Goal: Transaction & Acquisition: Purchase product/service

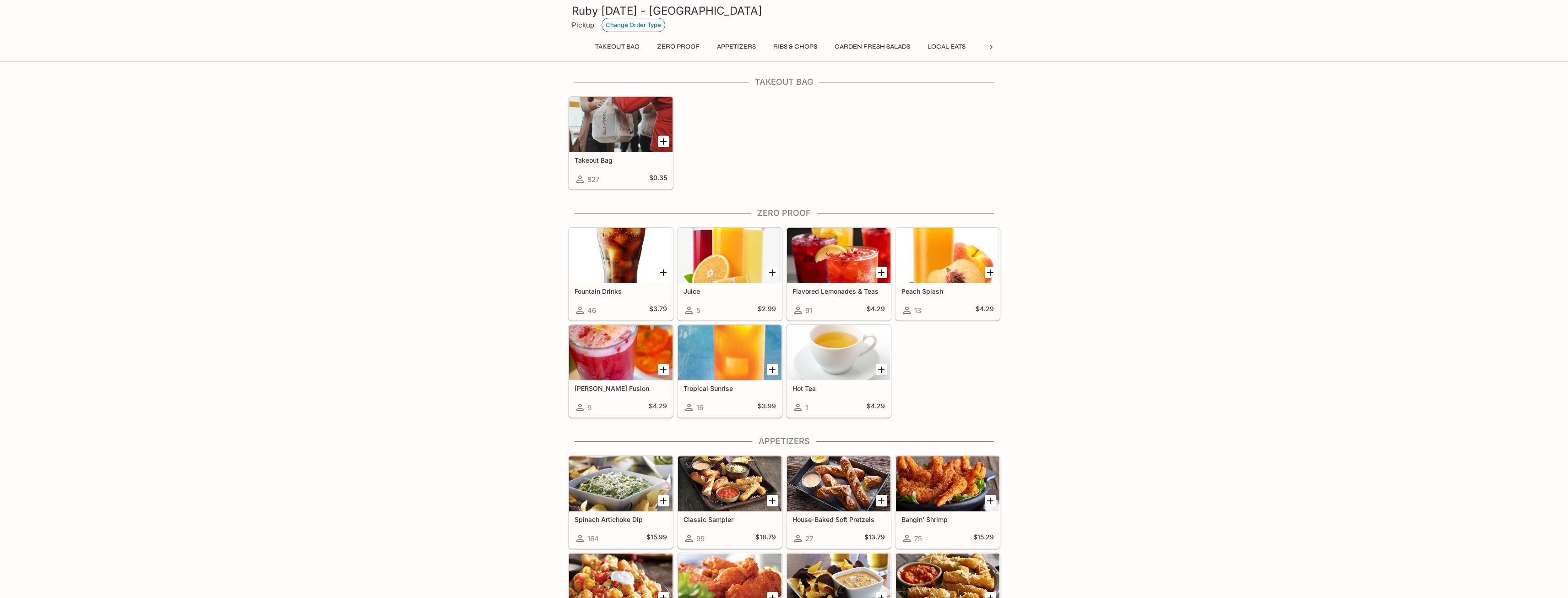
click at [648, 22] on button "Change Order Type" at bounding box center [633, 25] width 63 height 14
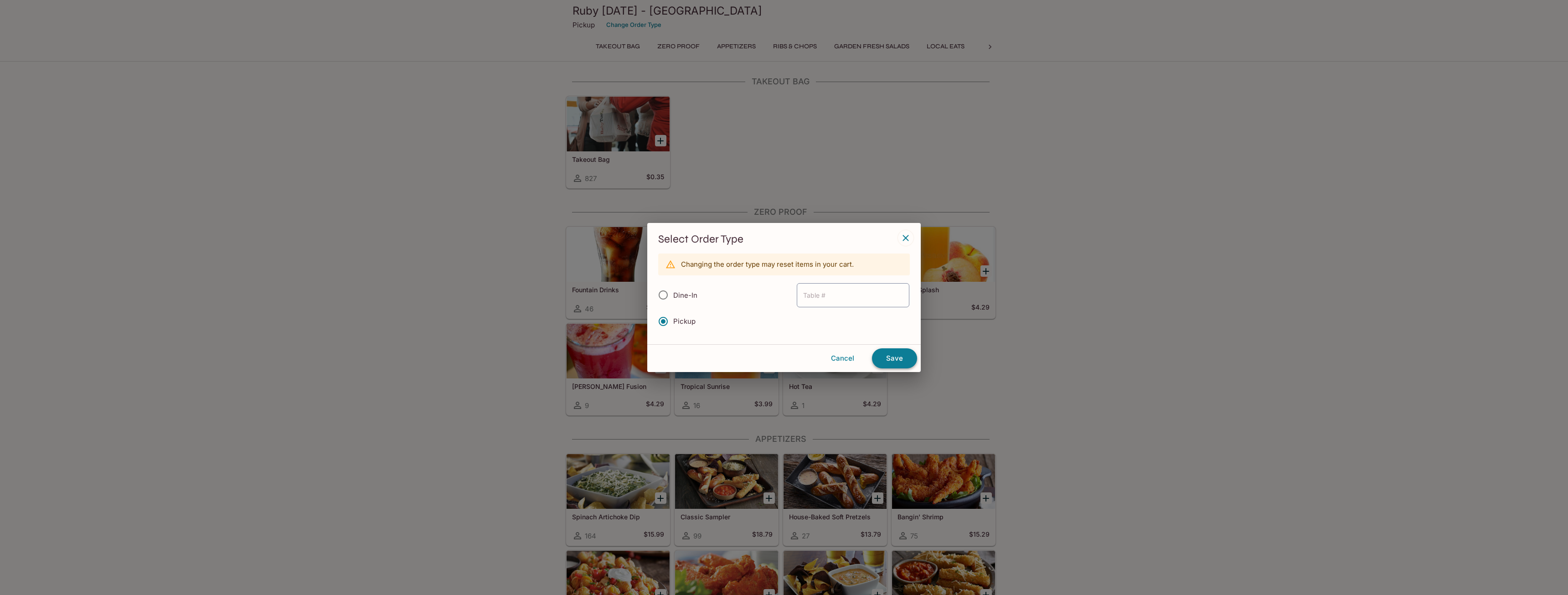
click at [884, 358] on button "Save" at bounding box center [894, 358] width 45 height 20
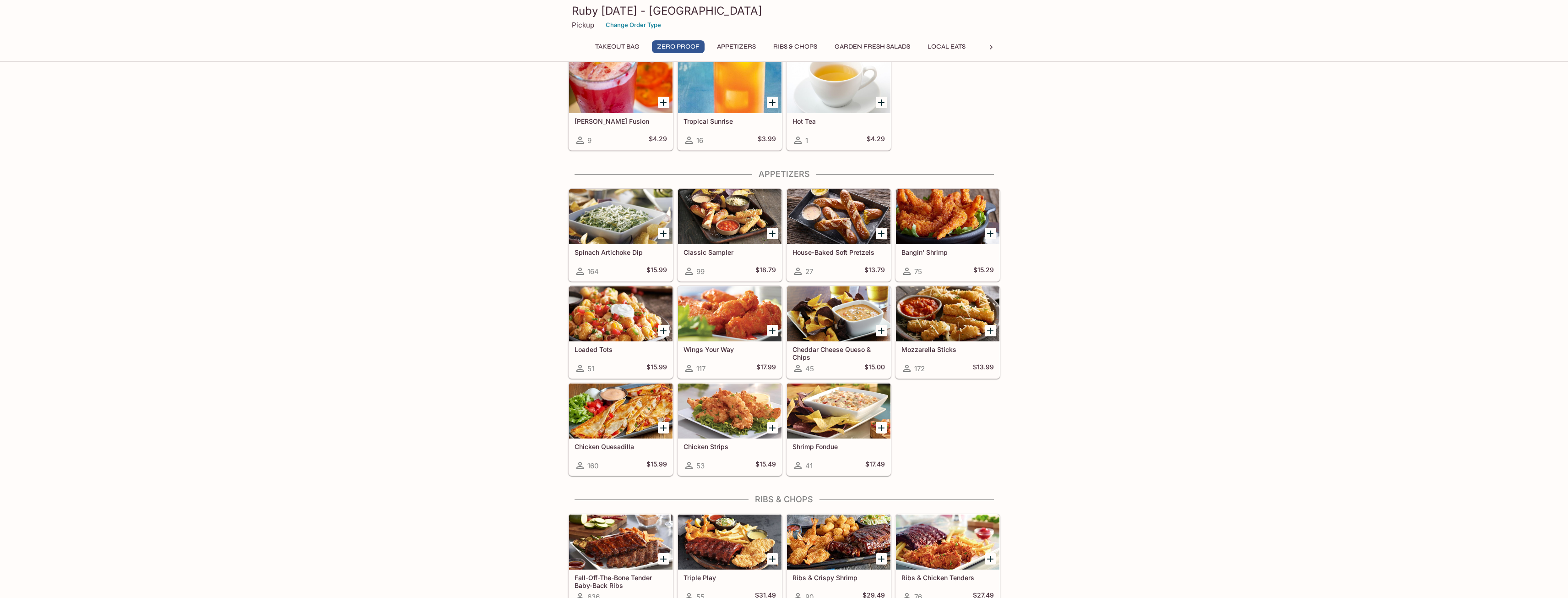
scroll to position [275, 0]
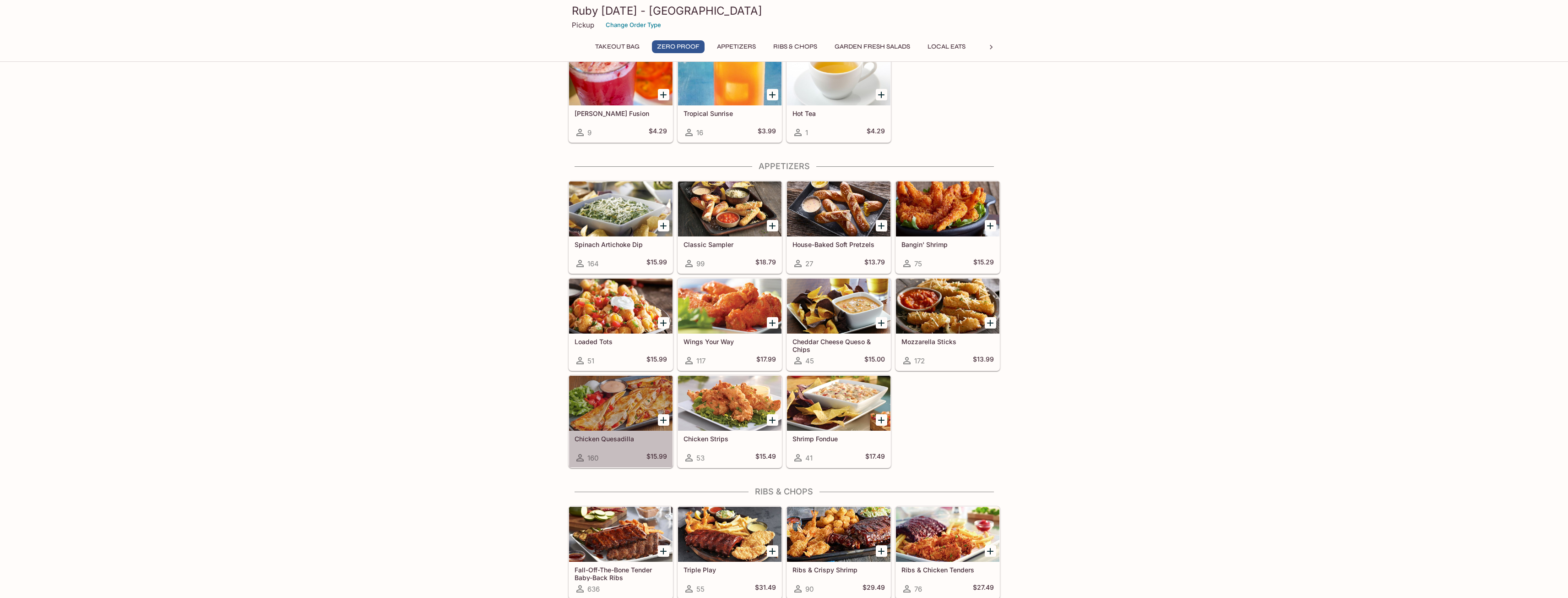
click at [629, 420] on div at bounding box center [620, 403] width 103 height 55
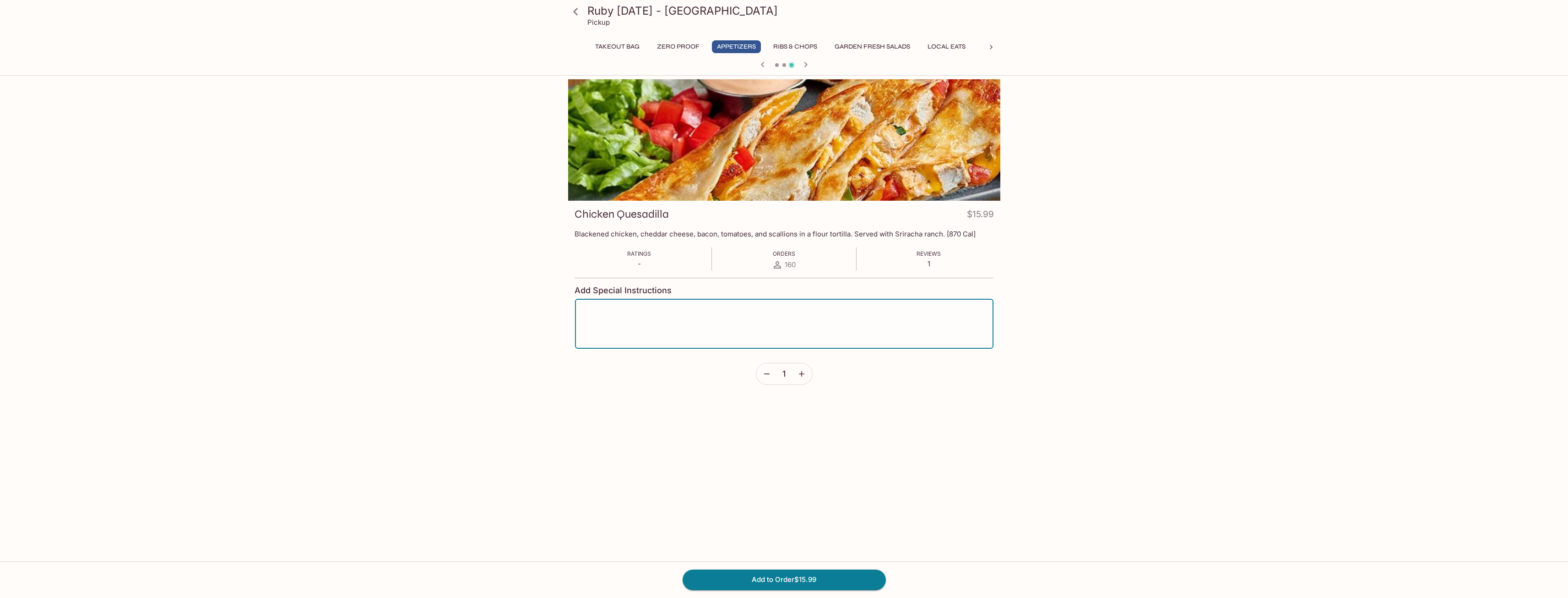
click at [684, 313] on textarea at bounding box center [784, 323] width 406 height 34
type textarea "No tomatoes and scallions."
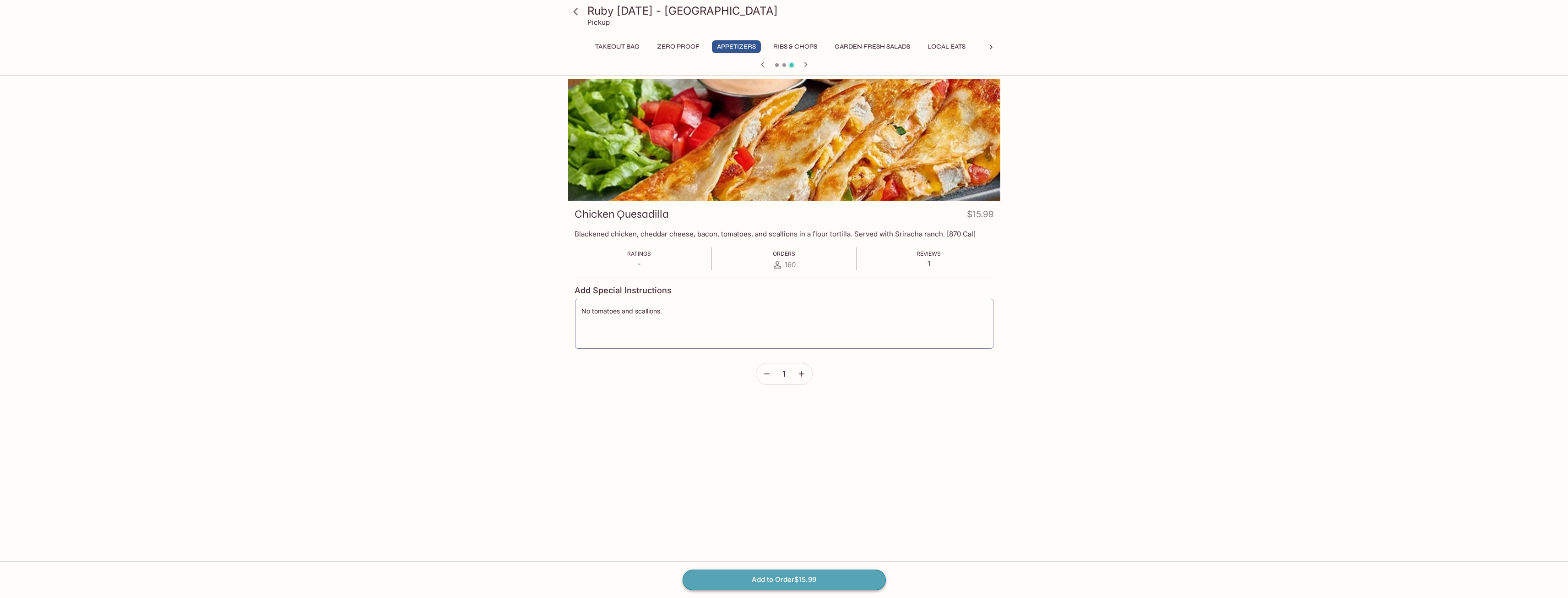
click at [763, 576] on button "Add to Order $15.99" at bounding box center [784, 579] width 203 height 20
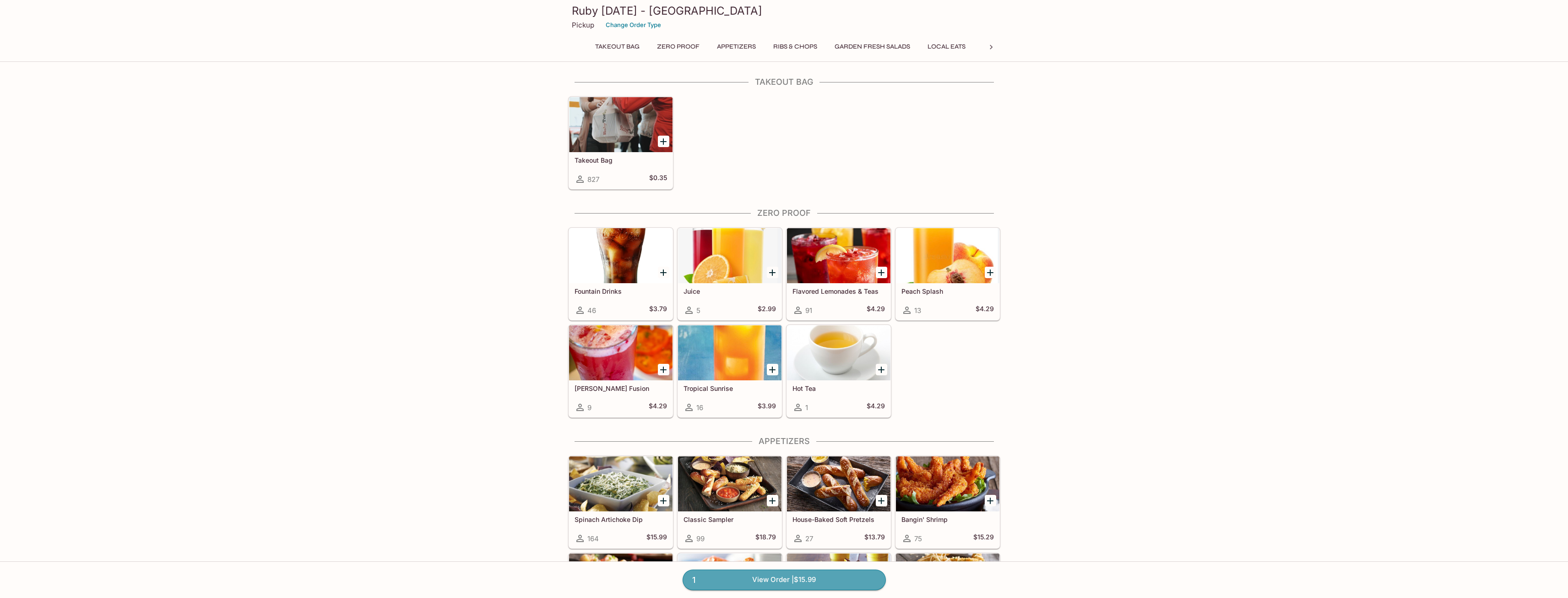
click at [808, 576] on link "1 View Order | $15.99" at bounding box center [784, 579] width 203 height 20
